Goal: Task Accomplishment & Management: Manage account settings

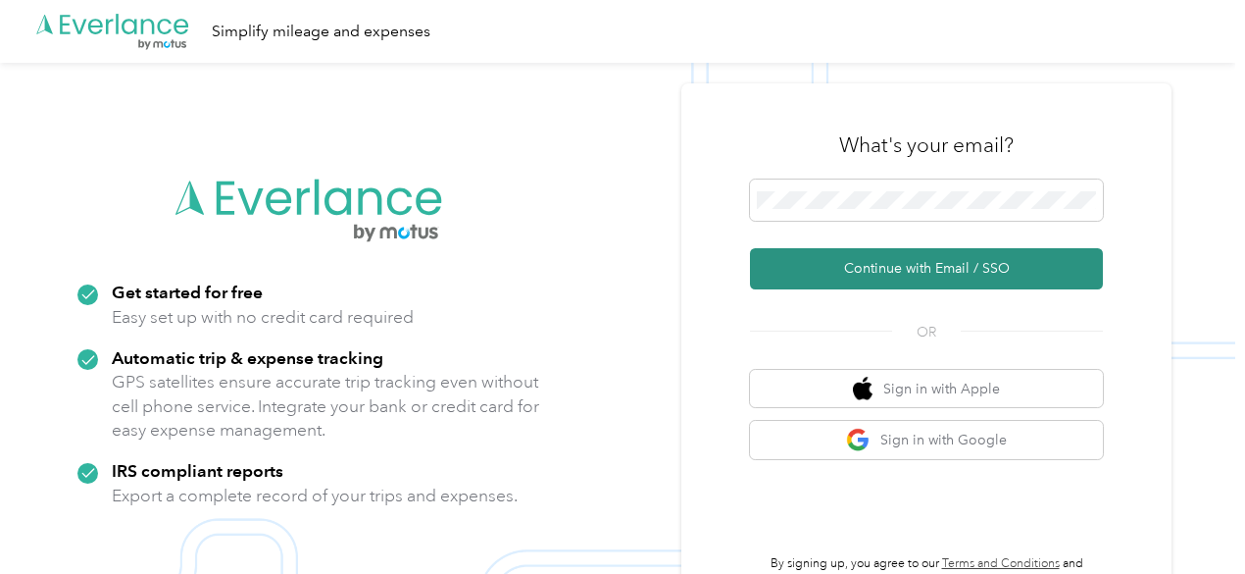
click at [871, 275] on button "Continue with Email / SSO" at bounding box center [926, 268] width 353 height 41
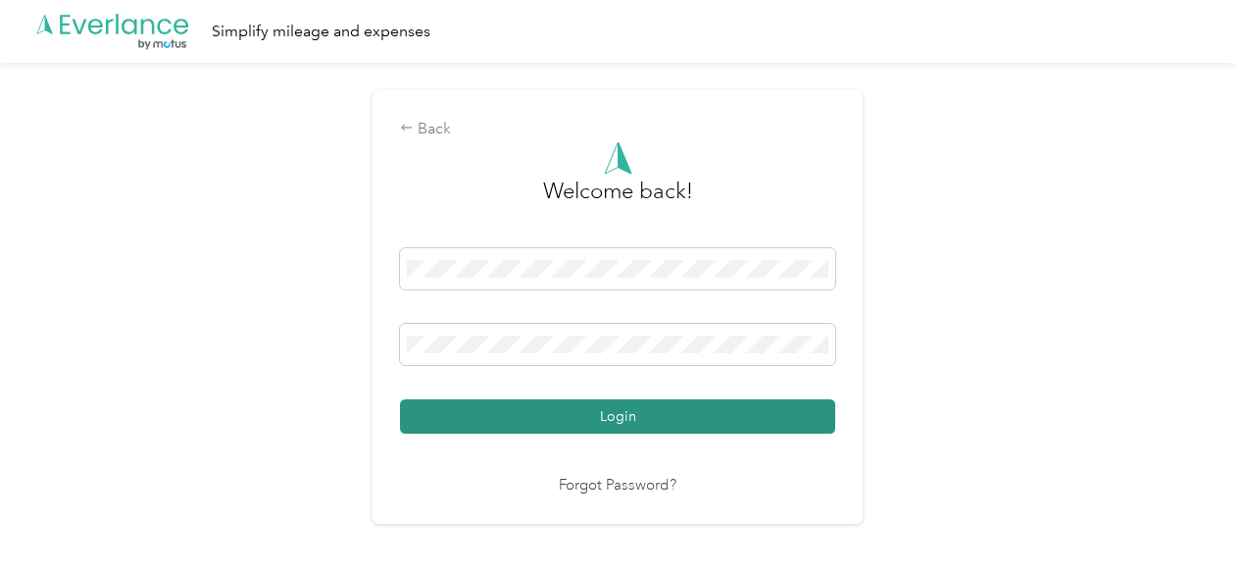
click at [564, 419] on button "Login" at bounding box center [617, 416] width 435 height 34
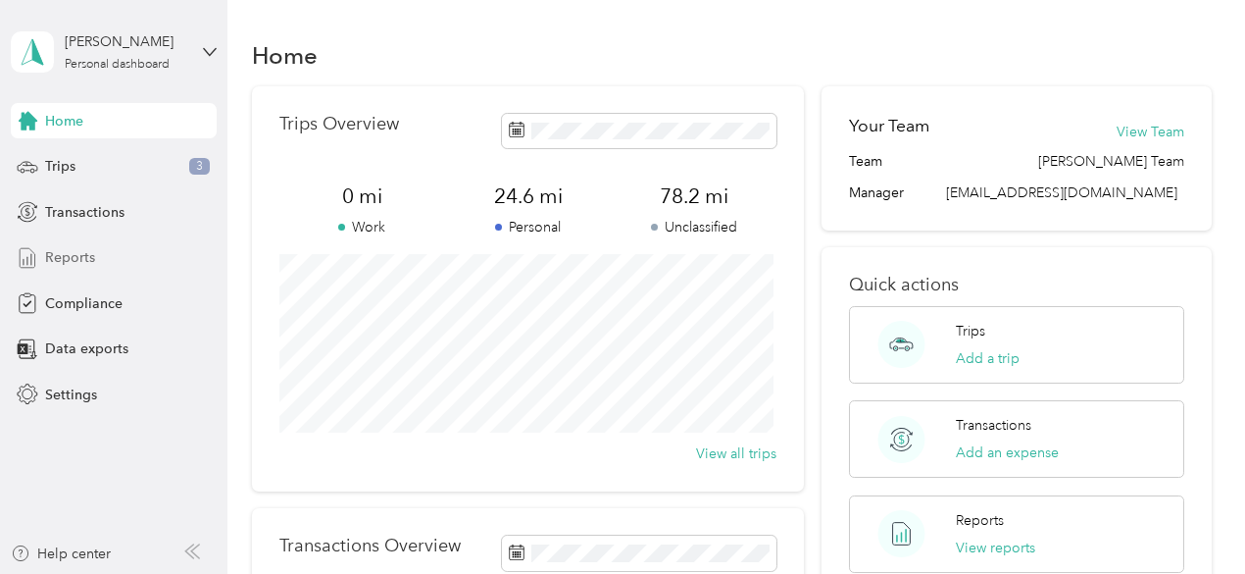
click at [60, 254] on span "Reports" at bounding box center [70, 257] width 50 height 21
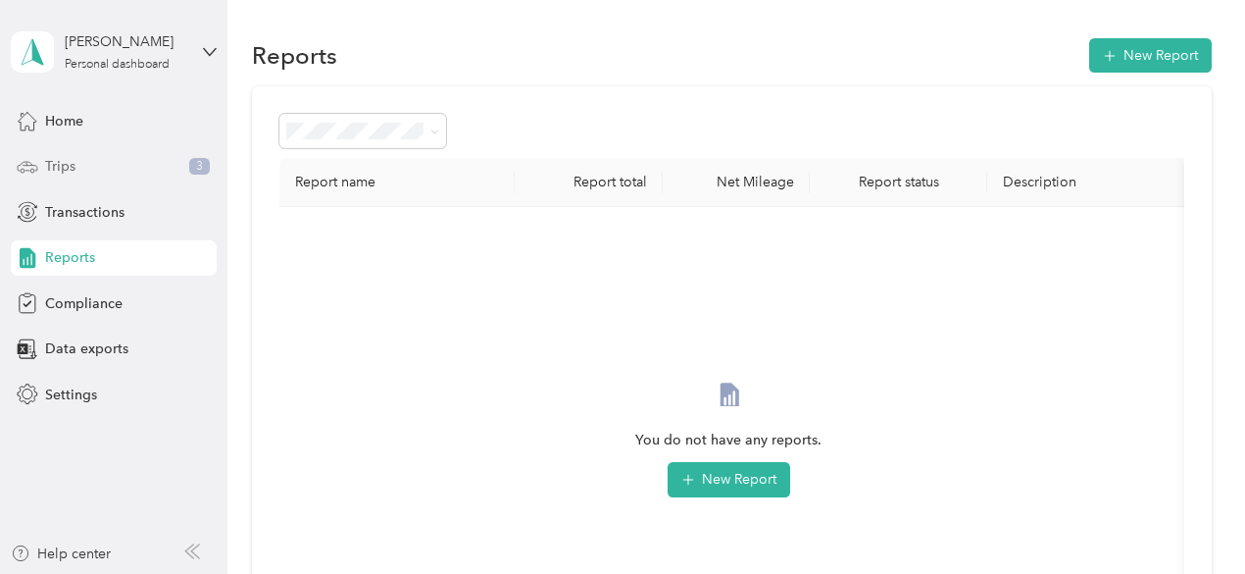
click at [65, 166] on span "Trips" at bounding box center [60, 166] width 30 height 21
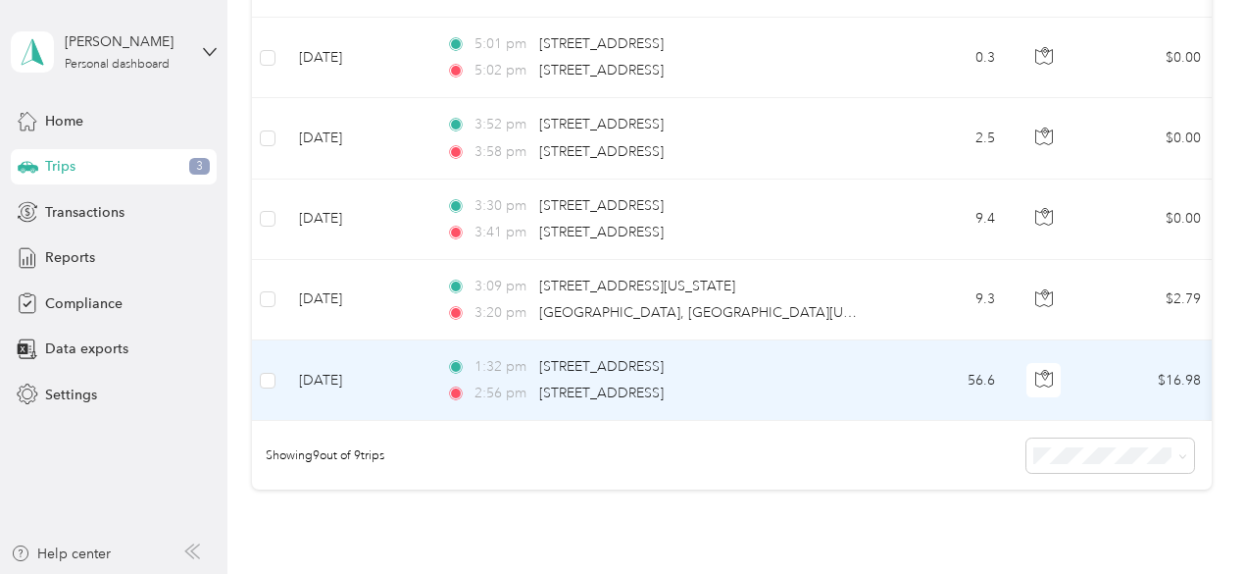
scroll to position [694, 0]
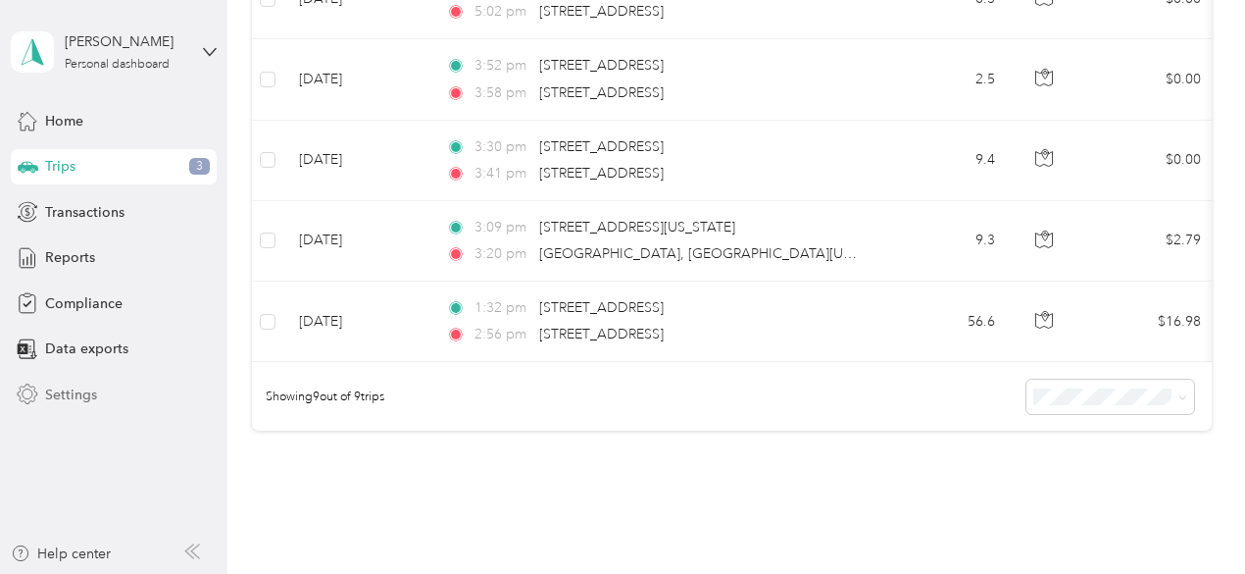
click at [53, 391] on span "Settings" at bounding box center [71, 394] width 52 height 21
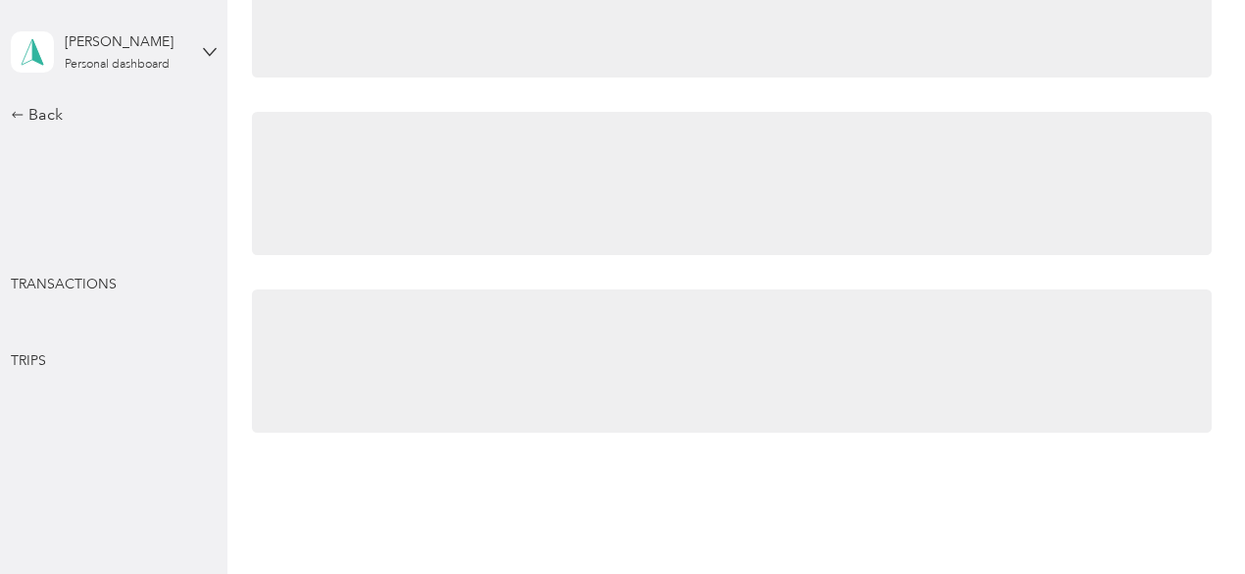
scroll to position [694, 0]
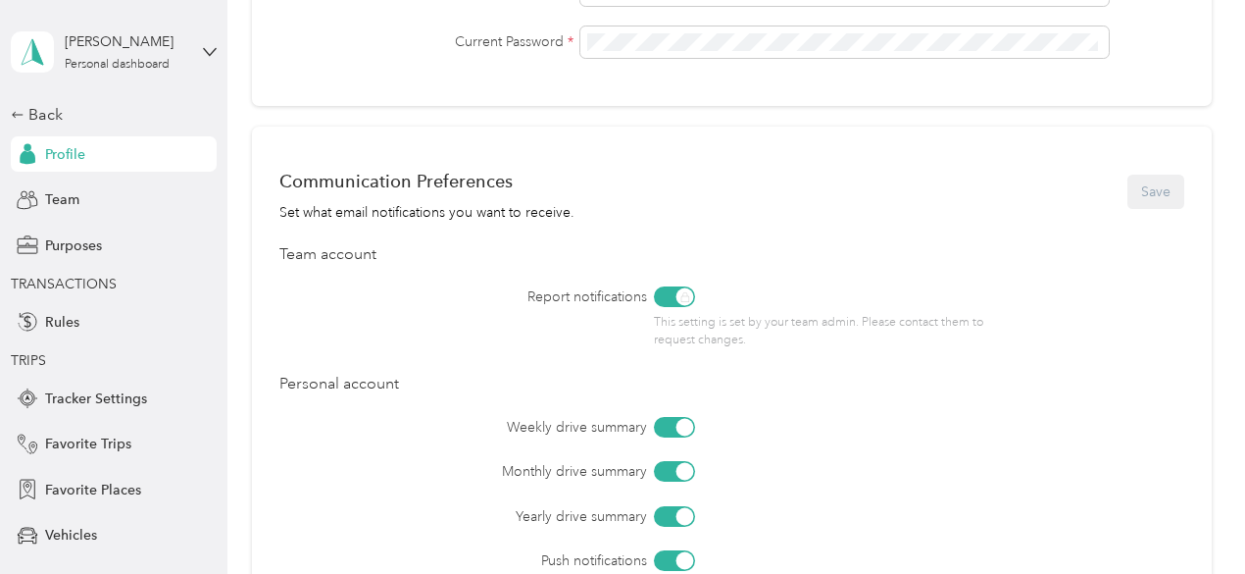
click at [1108, 353] on div "Communication Preferences Set what email notifications you want to receive. Sav…" at bounding box center [732, 395] width 960 height 537
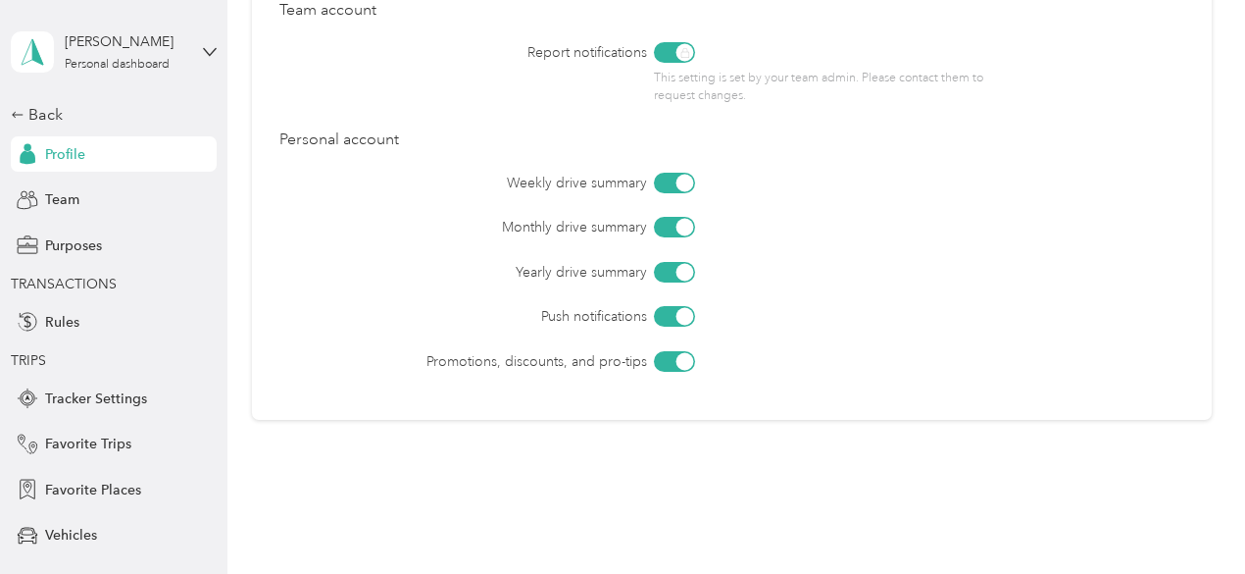
scroll to position [937, 0]
click at [94, 403] on span "Tracker Settings" at bounding box center [96, 398] width 102 height 21
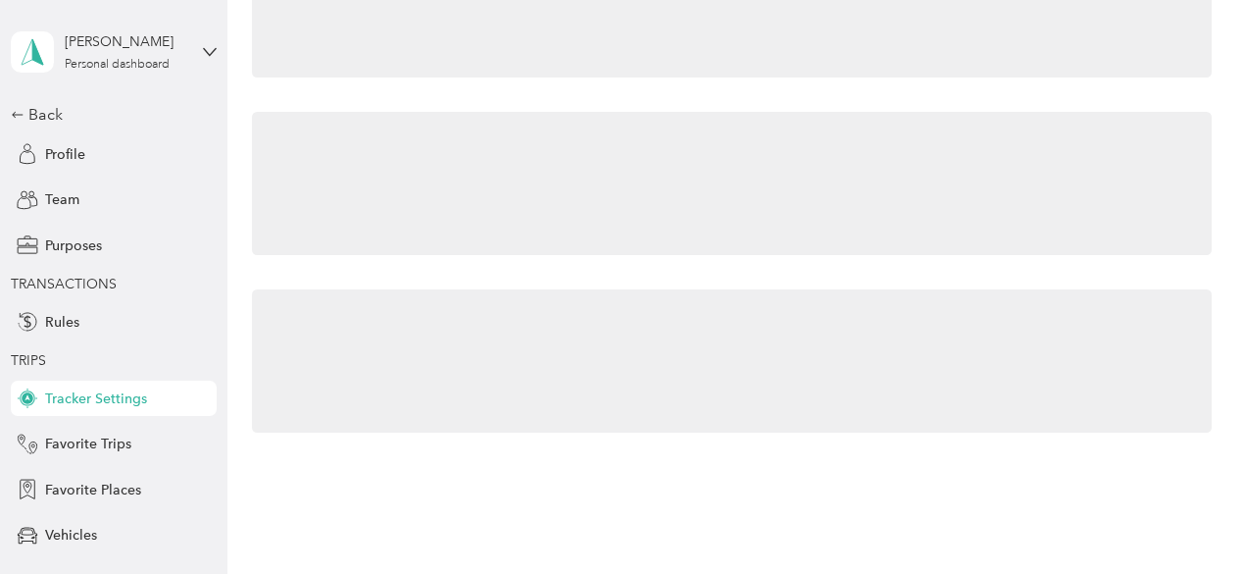
scroll to position [82, 0]
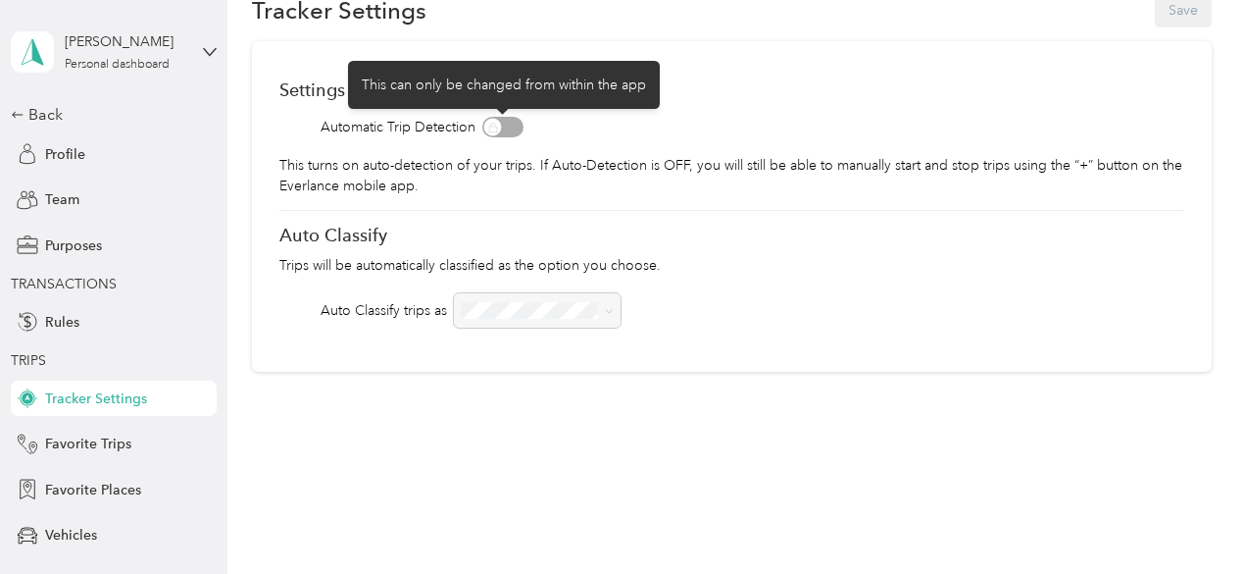
click at [509, 124] on span at bounding box center [502, 127] width 41 height 21
click at [494, 128] on span at bounding box center [502, 127] width 41 height 21
